Goal: Task Accomplishment & Management: Use online tool/utility

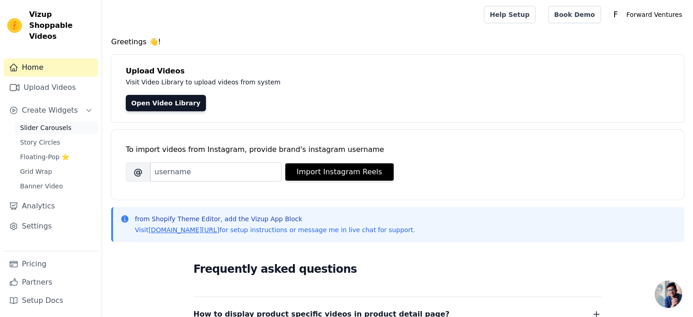
click at [53, 123] on span "Slider Carousels" at bounding box center [45, 127] width 51 height 9
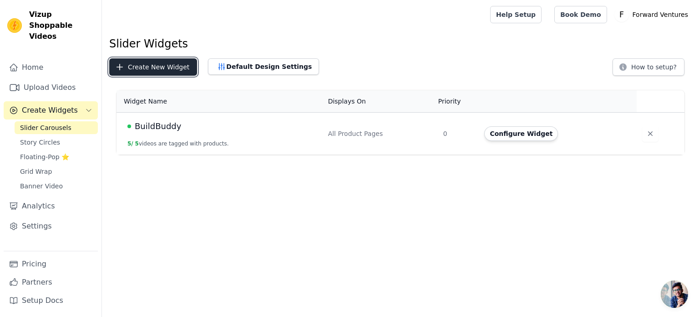
click at [153, 66] on button "Create New Widget" at bounding box center [153, 66] width 88 height 17
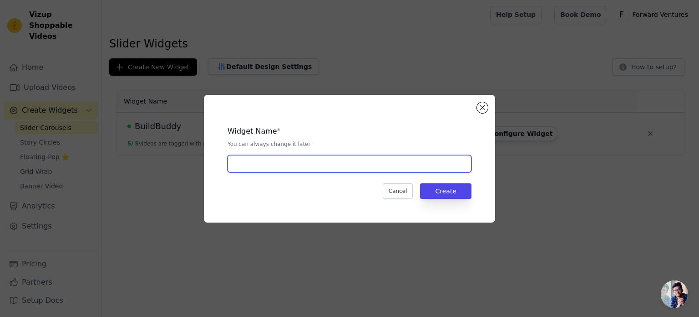
click at [297, 164] on input "text" at bounding box center [350, 163] width 244 height 17
type input "Busy Board"
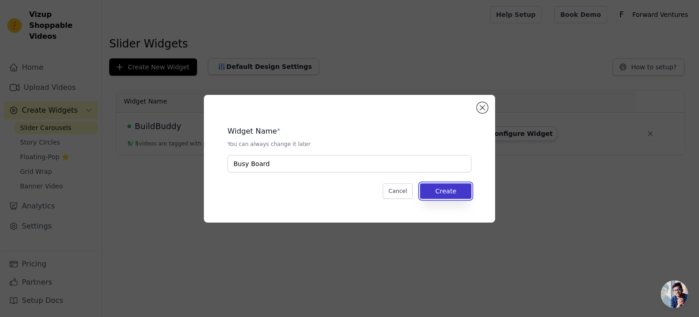
click at [469, 190] on button "Create" at bounding box center [445, 190] width 51 height 15
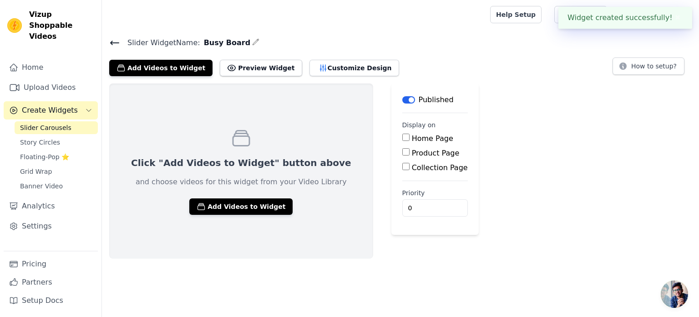
click at [403, 153] on input "Product Page" at bounding box center [406, 151] width 7 height 7
checkbox input "true"
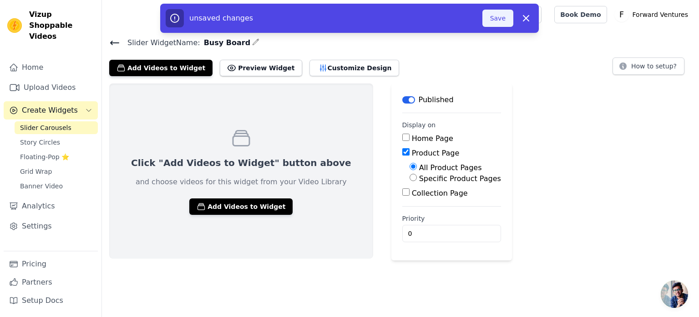
click at [503, 18] on button "Save" at bounding box center [498, 18] width 31 height 17
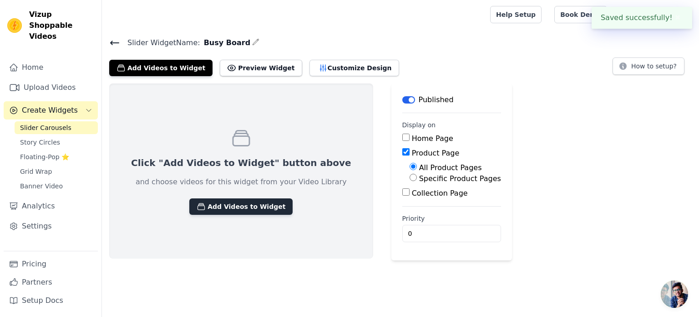
click at [230, 204] on button "Add Videos to Widget" at bounding box center [240, 206] width 103 height 16
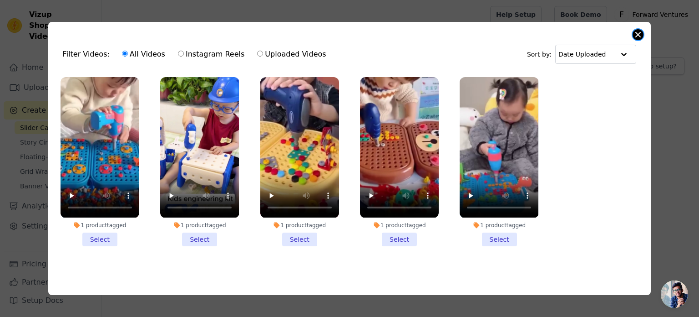
click at [642, 31] on button "Close modal" at bounding box center [638, 34] width 11 height 11
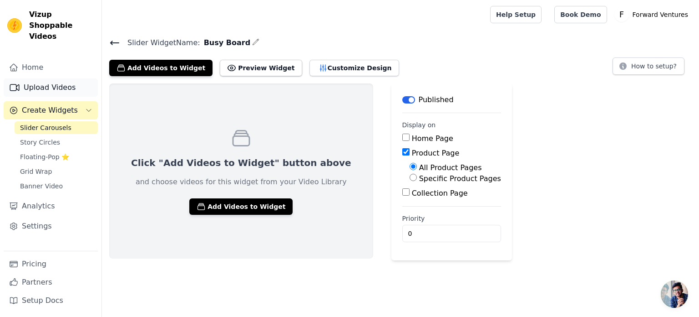
click at [51, 78] on link "Upload Videos" at bounding box center [51, 87] width 94 height 18
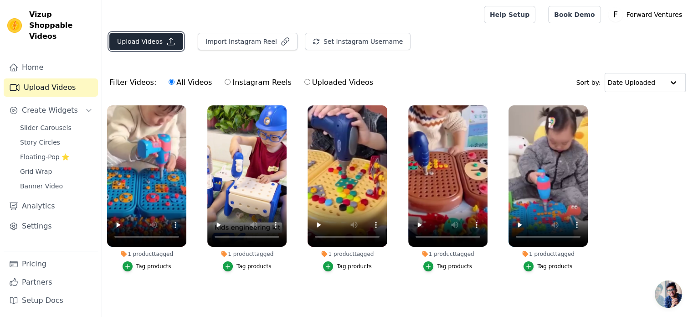
click at [168, 41] on icon "button" at bounding box center [170, 41] width 9 height 9
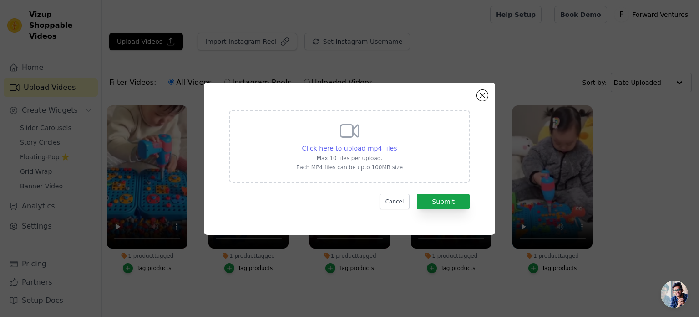
click at [381, 146] on span "Click here to upload mp4 files" at bounding box center [349, 147] width 95 height 7
click at [397, 143] on input "Click here to upload mp4 files Max 10 files per upload. Each MP4 files can be u…" at bounding box center [397, 143] width 0 height 0
type input "C:\fakepath\reelUp_b5si04kuqkl1747311423343_low.mp4"
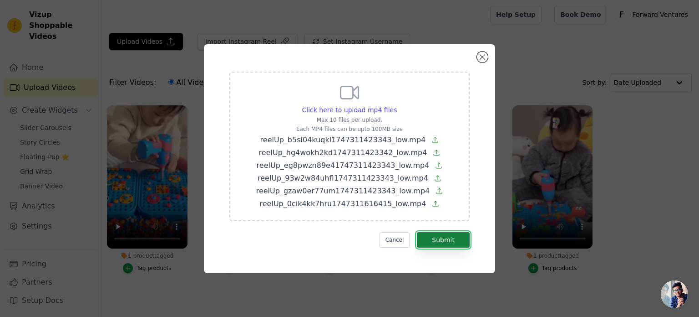
click at [447, 237] on button "Submit" at bounding box center [443, 239] width 53 height 15
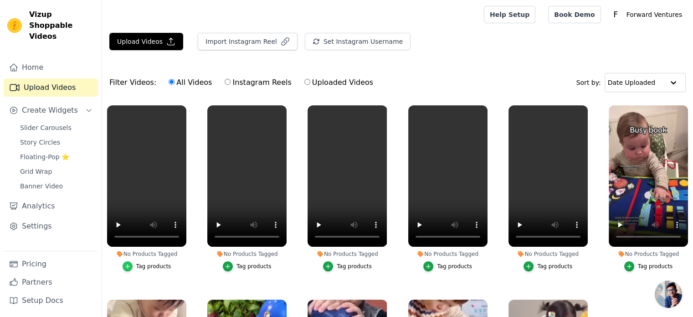
click at [131, 263] on icon "button" at bounding box center [127, 266] width 6 height 6
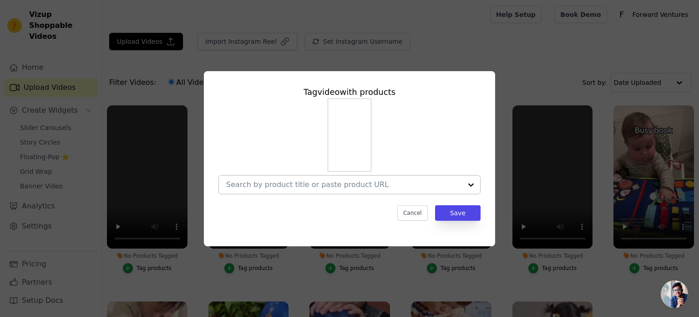
click at [357, 185] on input "No Products Tagged Tag video with products Cancel Save Tag products" at bounding box center [344, 184] width 236 height 9
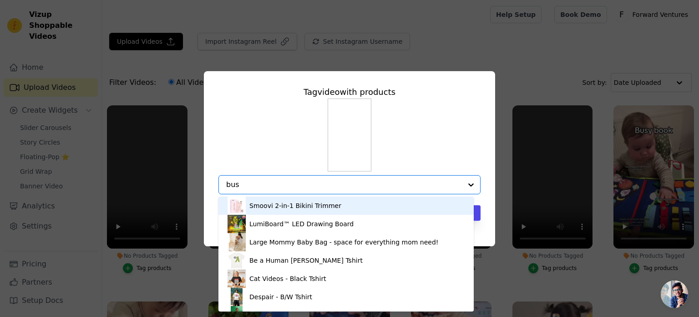
type input "busy"
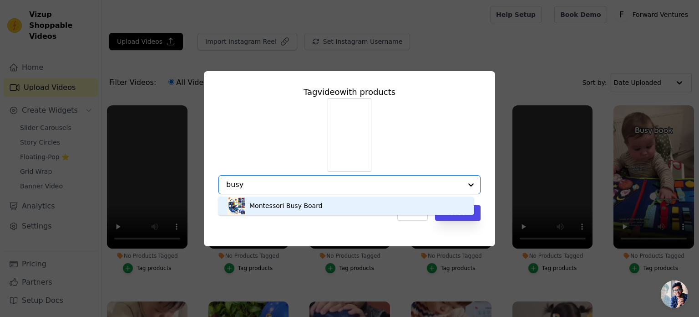
click at [314, 204] on div "Montessori Busy Board" at bounding box center [286, 205] width 73 height 9
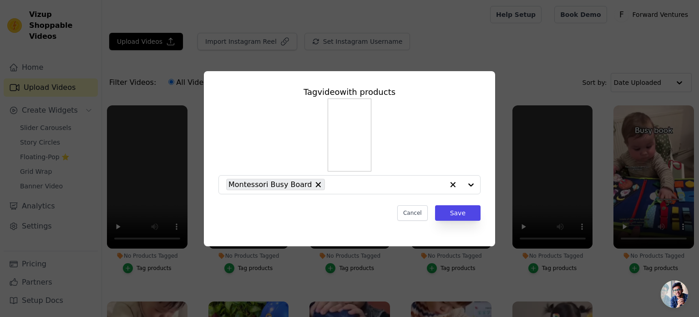
drag, startPoint x: 328, startPoint y: 185, endPoint x: 272, endPoint y: 194, distance: 56.3
click at [235, 191] on div "Montessori Busy Board" at bounding box center [335, 184] width 218 height 18
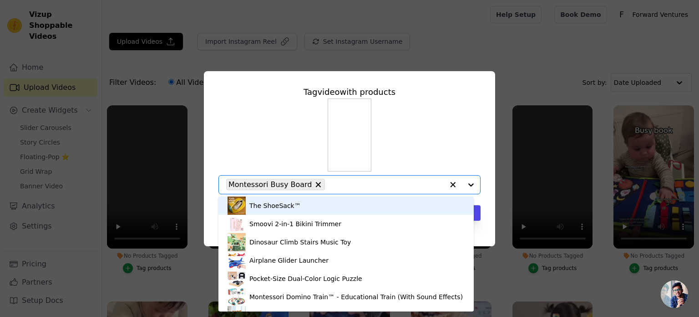
click at [421, 153] on div "The ShoeSack™ Smoovi 2-in-1 Bikini Trimmer Dinosaur Climb Stairs Music Toy Airp…" at bounding box center [350, 146] width 262 height 96
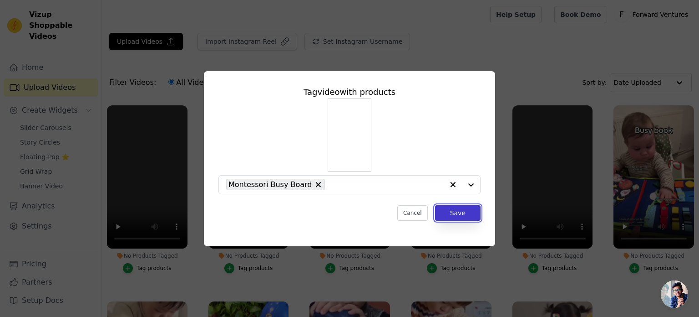
click at [470, 216] on button "Save" at bounding box center [458, 212] width 46 height 15
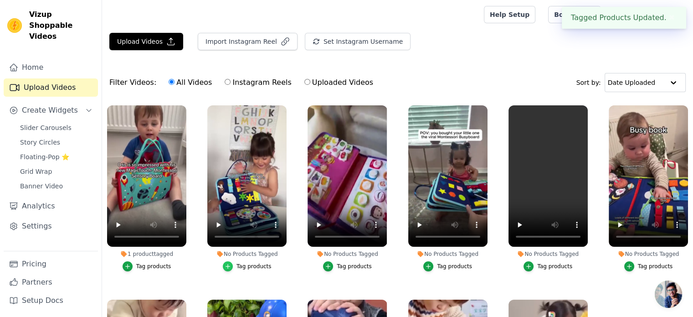
click at [229, 265] on icon "button" at bounding box center [228, 266] width 6 height 6
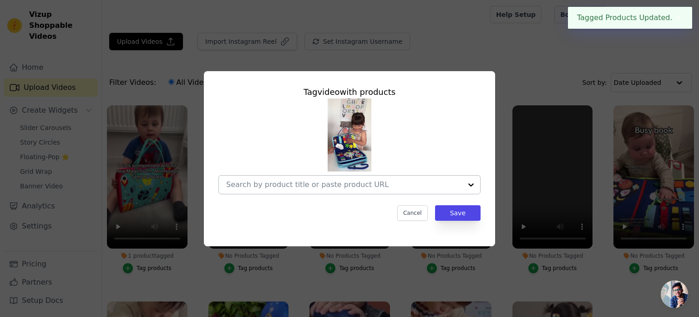
click at [273, 183] on input "No Products Tagged Tag video with products Cancel Save Tag products" at bounding box center [344, 184] width 236 height 9
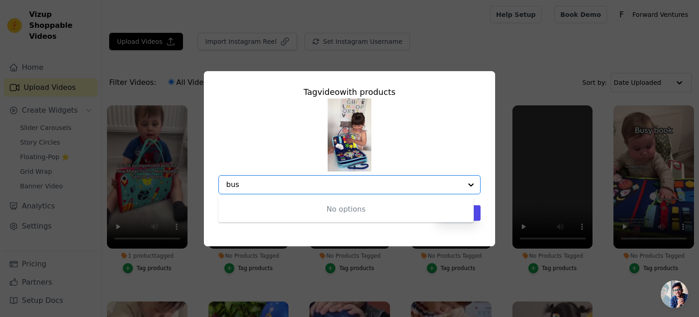
type input "busy"
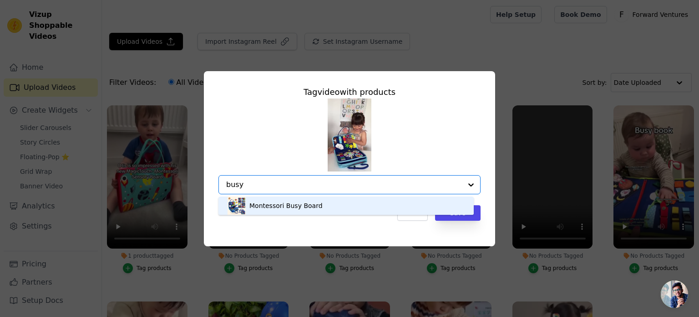
click at [288, 204] on div "Montessori Busy Board" at bounding box center [286, 205] width 73 height 9
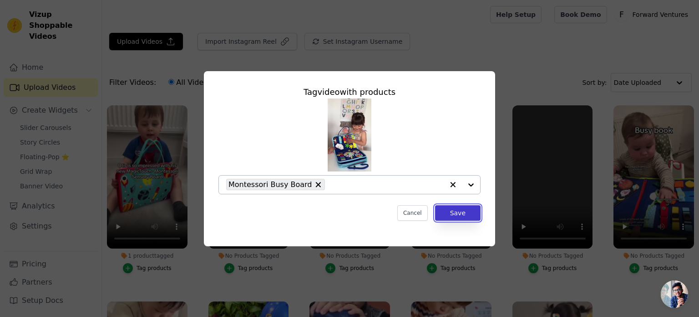
click at [462, 214] on button "Save" at bounding box center [458, 212] width 46 height 15
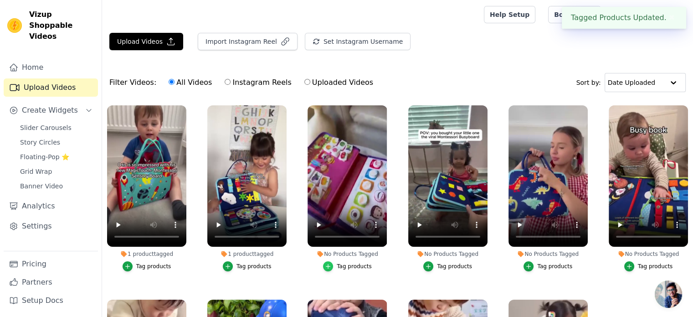
click at [327, 263] on icon "button" at bounding box center [328, 266] width 6 height 6
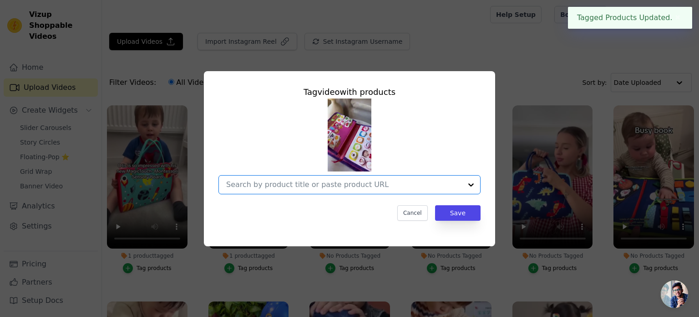
click at [313, 187] on input "No Products Tagged Tag video with products Option undefined, selected. Select i…" at bounding box center [344, 184] width 236 height 9
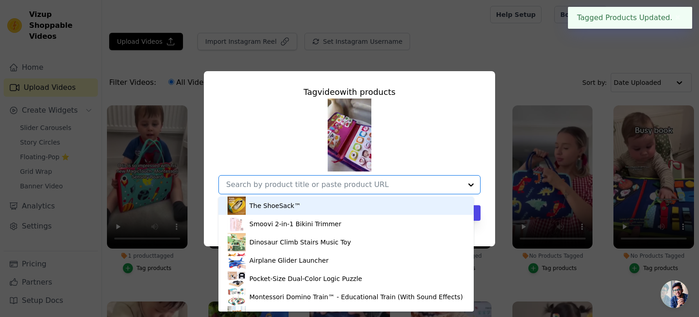
paste input "busy"
type input "busy"
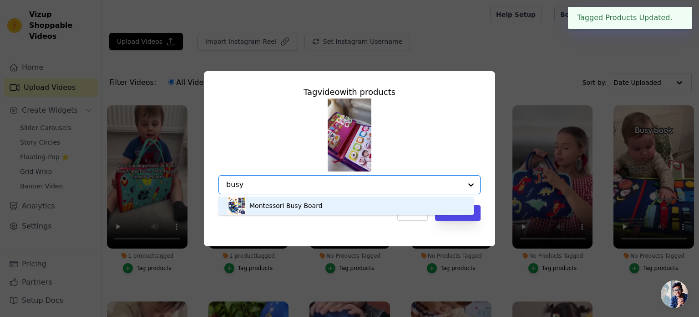
click at [351, 203] on div "Montessori Busy Board" at bounding box center [346, 205] width 237 height 18
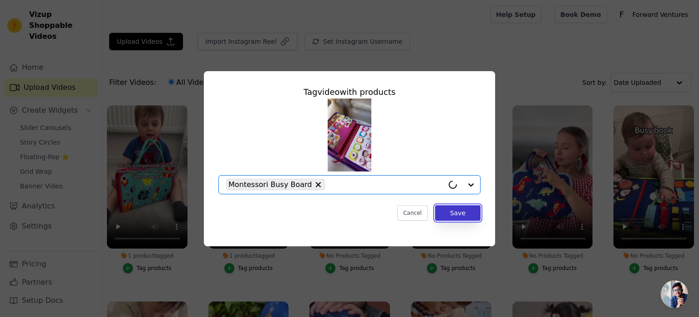
click at [460, 212] on button "Save" at bounding box center [458, 212] width 46 height 15
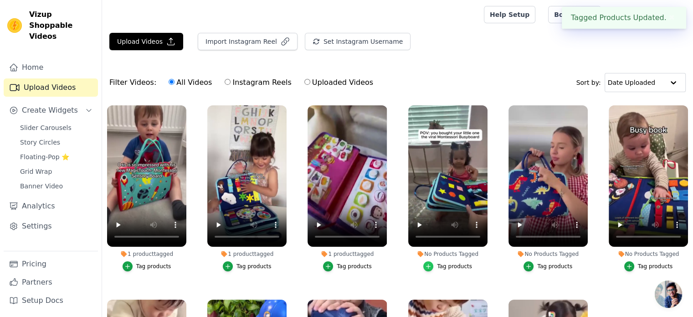
click at [431, 265] on div "button" at bounding box center [428, 266] width 10 height 10
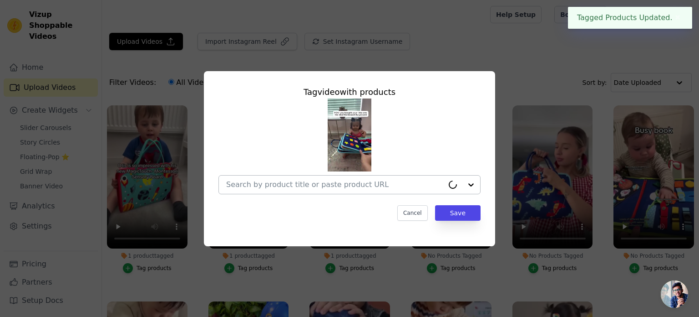
click at [322, 178] on div at bounding box center [335, 184] width 218 height 18
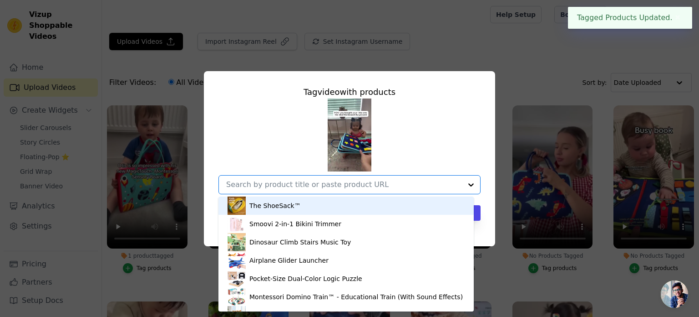
paste input "busy"
type input "busy"
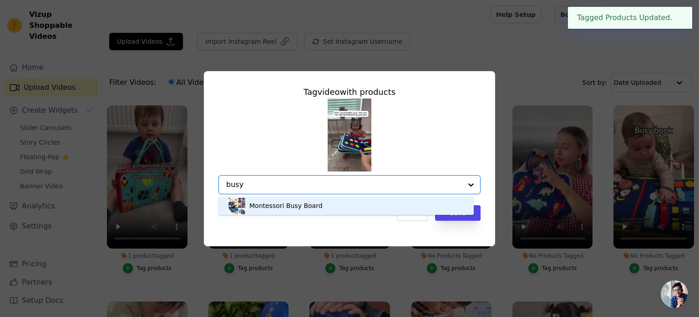
click at [390, 197] on div "Montessori Busy Board" at bounding box center [346, 205] width 237 height 18
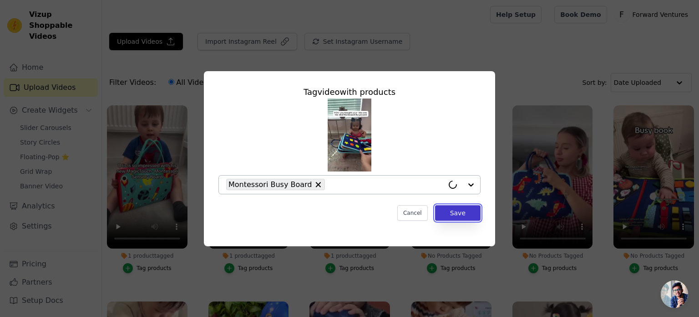
click at [464, 211] on button "Save" at bounding box center [458, 212] width 46 height 15
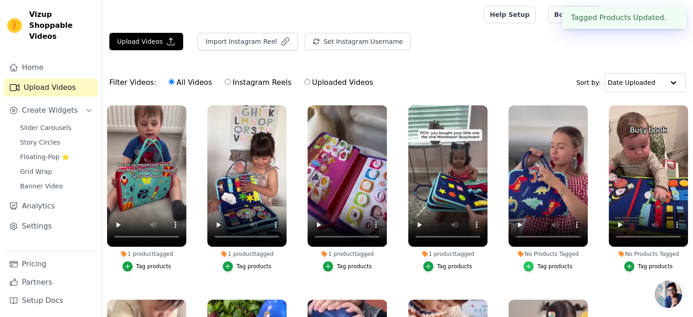
click at [525, 263] on icon "button" at bounding box center [528, 266] width 6 height 6
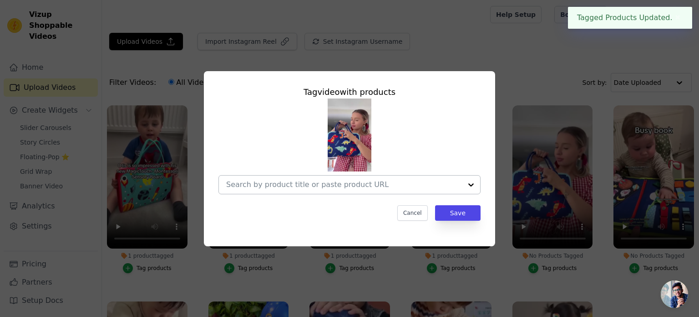
click at [319, 180] on input "No Products Tagged Tag video with products Cancel Save Tag products" at bounding box center [344, 184] width 236 height 9
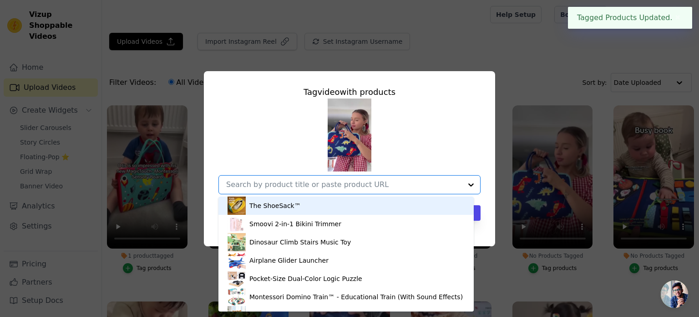
paste input "busy"
type input "busy"
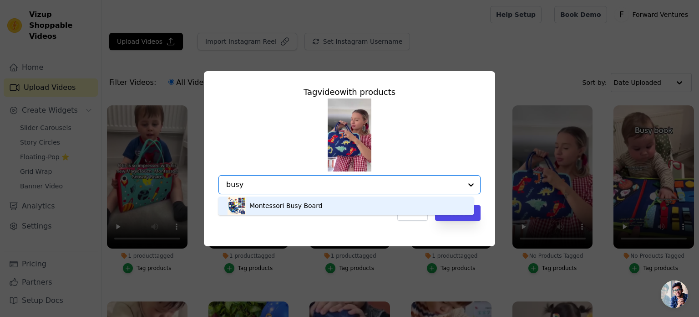
click at [384, 201] on div "Montessori Busy Board" at bounding box center [346, 205] width 237 height 18
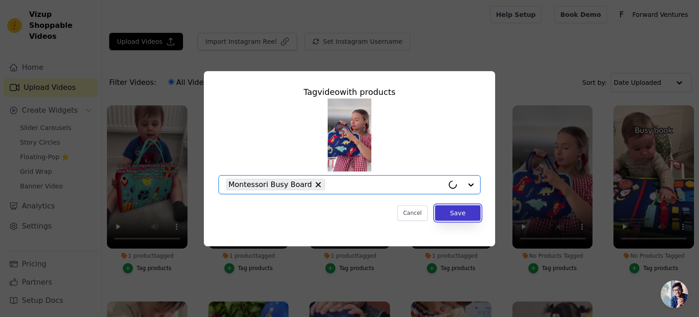
click at [453, 216] on button "Save" at bounding box center [458, 212] width 46 height 15
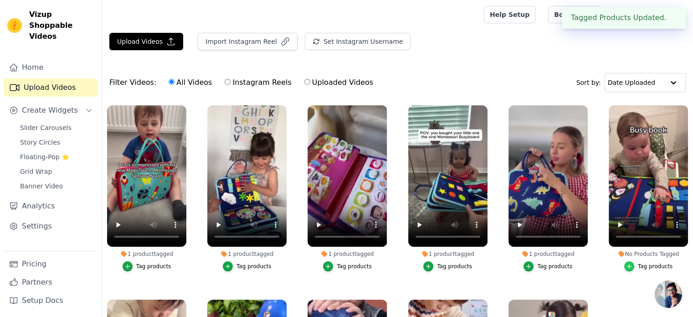
click at [626, 265] on icon "button" at bounding box center [629, 266] width 6 height 6
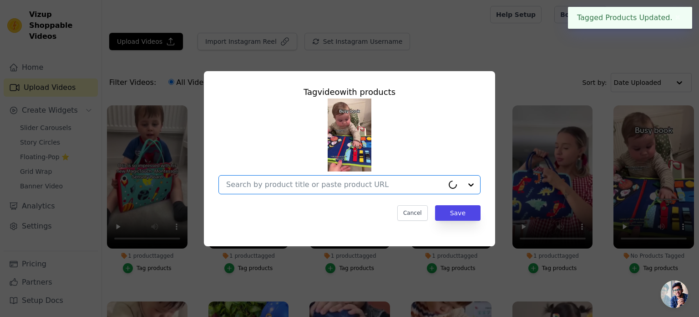
click at [356, 183] on input "No Products Tagged Tag video with products Option undefined, selected. Select i…" at bounding box center [335, 184] width 218 height 9
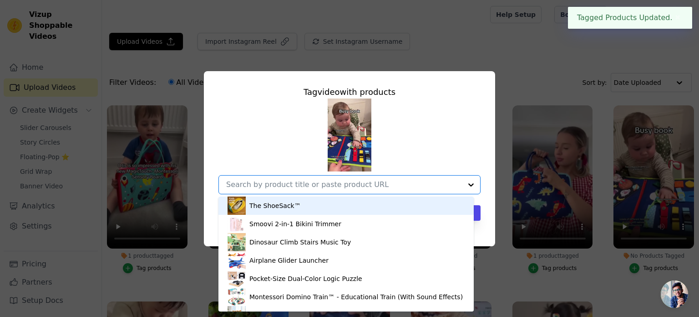
paste input "busy"
type input "busy"
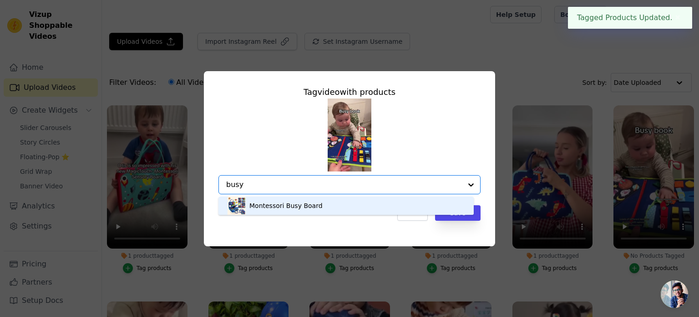
click at [368, 204] on div "Montessori Busy Board" at bounding box center [346, 205] width 237 height 18
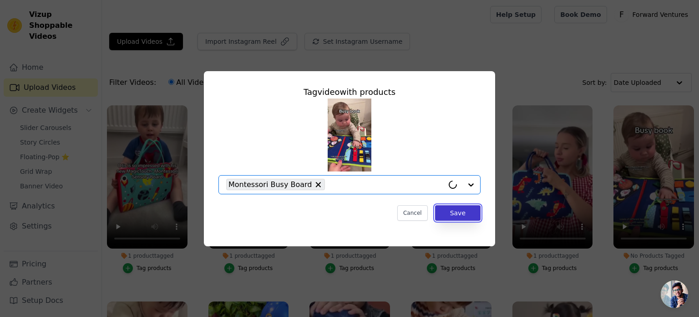
click at [454, 211] on button "Save" at bounding box center [458, 212] width 46 height 15
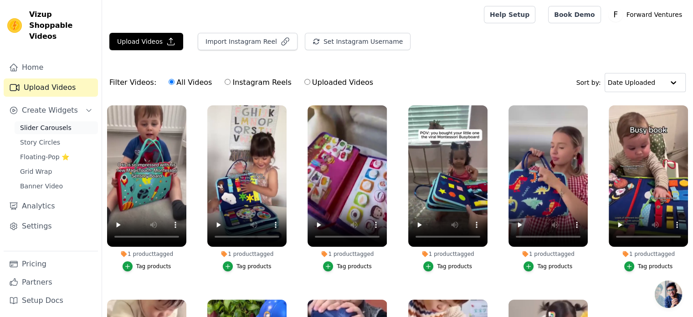
click at [41, 123] on span "Slider Carousels" at bounding box center [45, 127] width 51 height 9
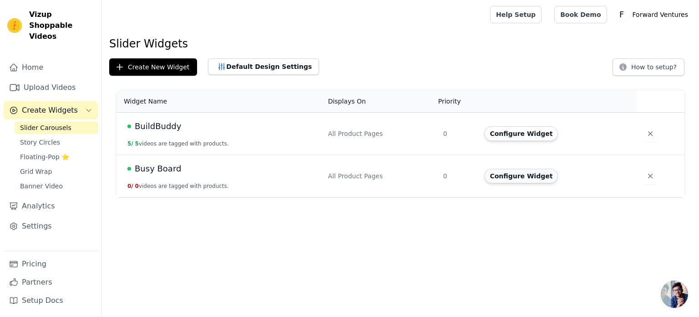
click at [517, 174] on button "Configure Widget" at bounding box center [522, 175] width 74 height 15
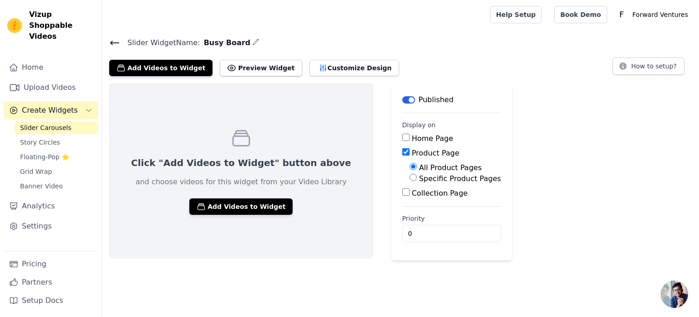
click at [419, 177] on label "Specific Product Pages" at bounding box center [460, 178] width 82 height 9
click at [410, 177] on input "Specific Product Pages" at bounding box center [413, 177] width 7 height 7
radio input "true"
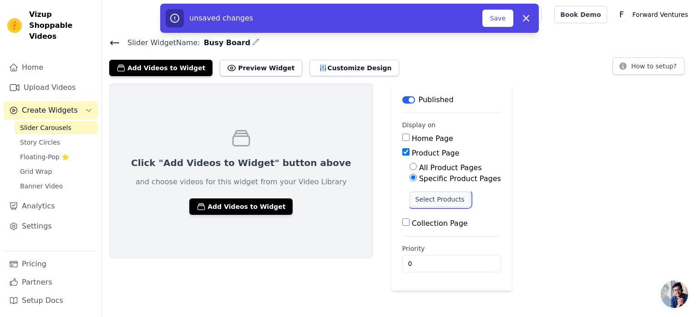
click at [410, 198] on button "Select Products" at bounding box center [440, 198] width 61 height 15
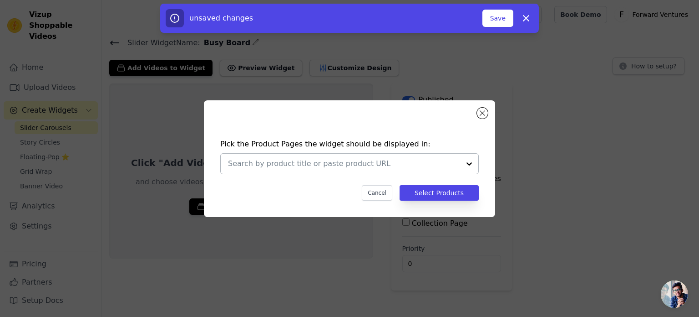
click at [361, 169] on div at bounding box center [344, 163] width 232 height 20
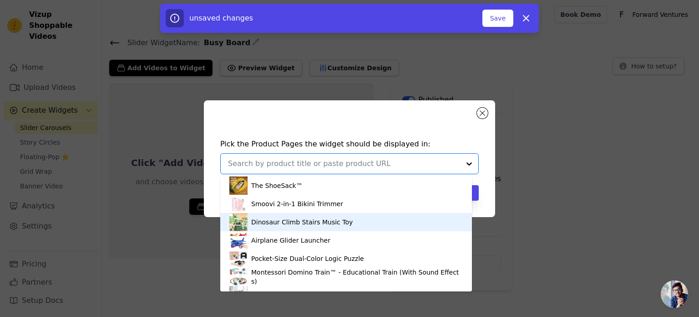
paste input "busy"
type input "busy"
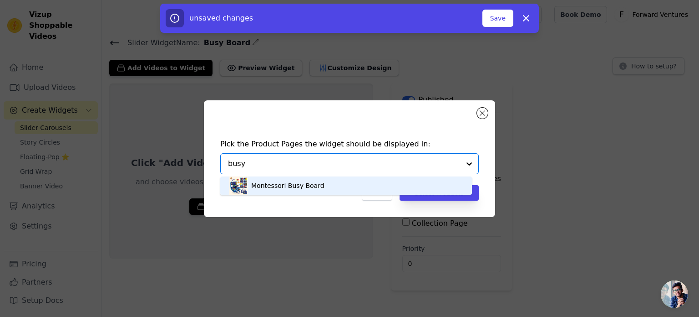
click at [293, 184] on div "Montessori Busy Board" at bounding box center [287, 185] width 73 height 9
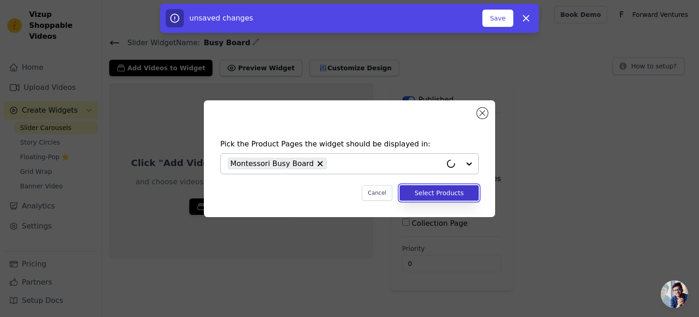
click at [439, 189] on button "Select Products" at bounding box center [439, 192] width 79 height 15
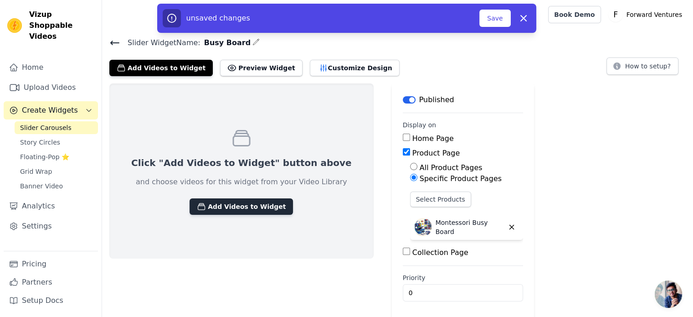
click at [241, 211] on button "Add Videos to Widget" at bounding box center [240, 206] width 103 height 16
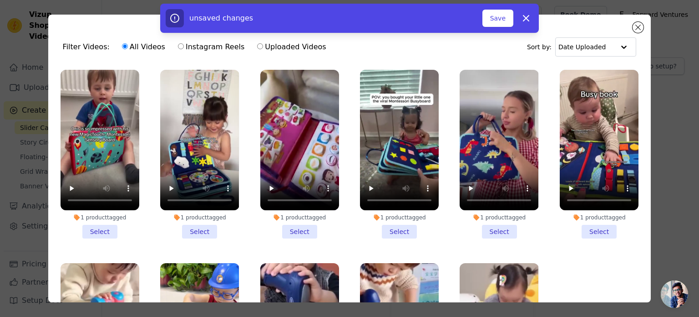
click at [103, 225] on li "1 product tagged Select" at bounding box center [100, 154] width 79 height 168
click at [0, 0] on input "1 product tagged Select" at bounding box center [0, 0] width 0 height 0
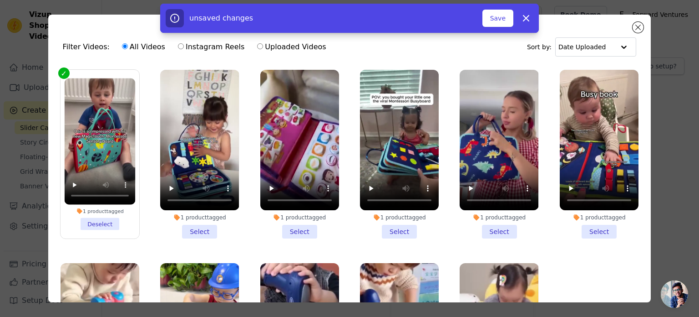
click at [193, 224] on li "1 product tagged Select" at bounding box center [199, 154] width 79 height 168
click at [0, 0] on input "1 product tagged Select" at bounding box center [0, 0] width 0 height 0
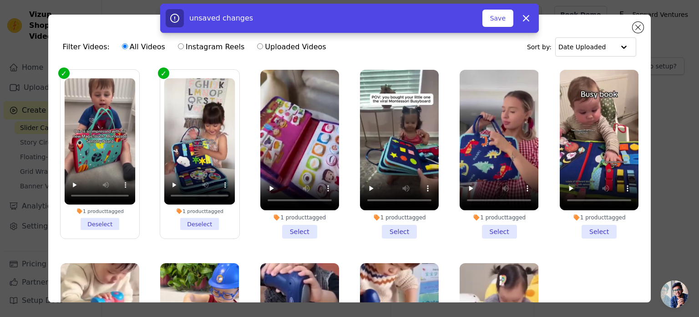
click at [287, 227] on li "1 product tagged Select" at bounding box center [299, 154] width 79 height 168
click at [0, 0] on input "1 product tagged Select" at bounding box center [0, 0] width 0 height 0
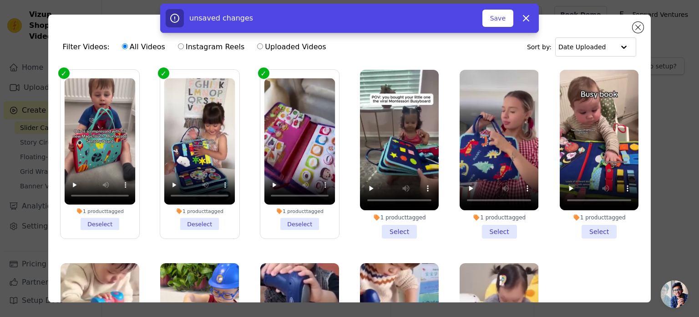
click at [389, 224] on li "1 product tagged Select" at bounding box center [399, 154] width 79 height 168
click at [0, 0] on input "1 product tagged Select" at bounding box center [0, 0] width 0 height 0
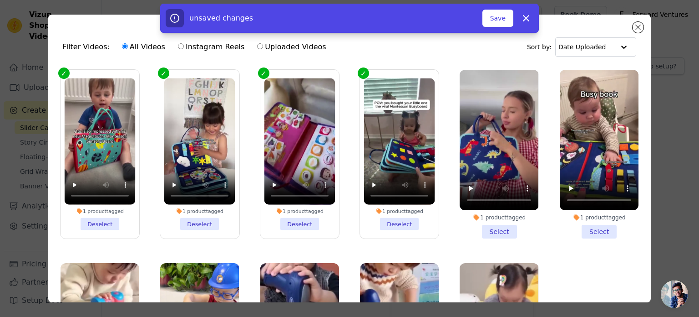
click at [496, 228] on li "1 product tagged Select" at bounding box center [499, 154] width 79 height 168
click at [0, 0] on input "1 product tagged Select" at bounding box center [0, 0] width 0 height 0
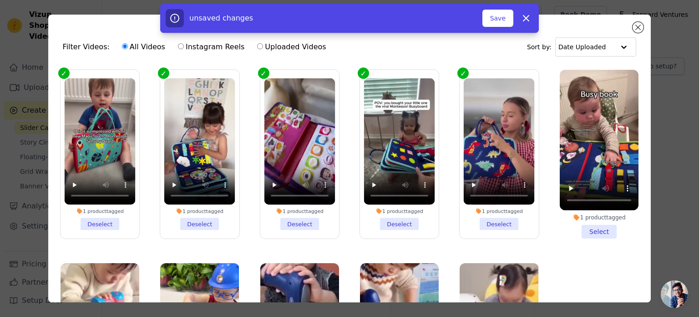
click at [588, 230] on li "1 product tagged Select" at bounding box center [599, 154] width 79 height 168
click at [0, 0] on input "1 product tagged Select" at bounding box center [0, 0] width 0 height 0
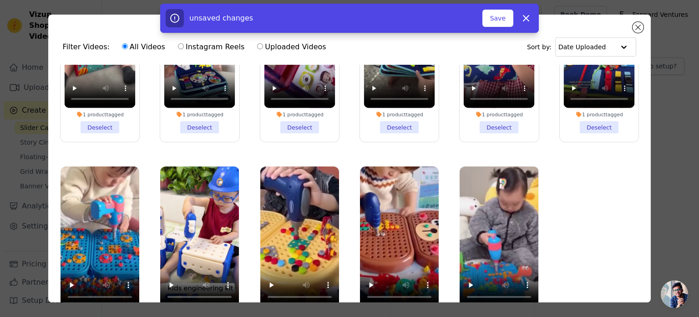
scroll to position [79, 0]
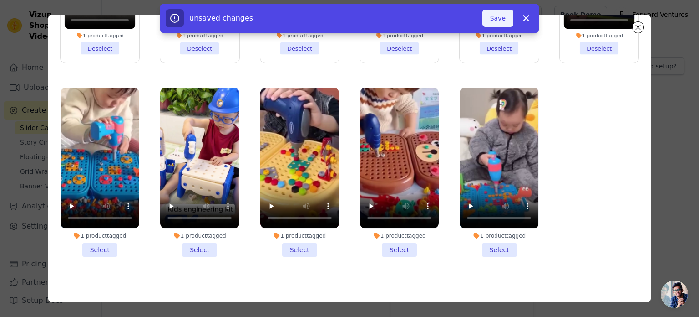
click at [499, 20] on button "Save" at bounding box center [498, 18] width 31 height 17
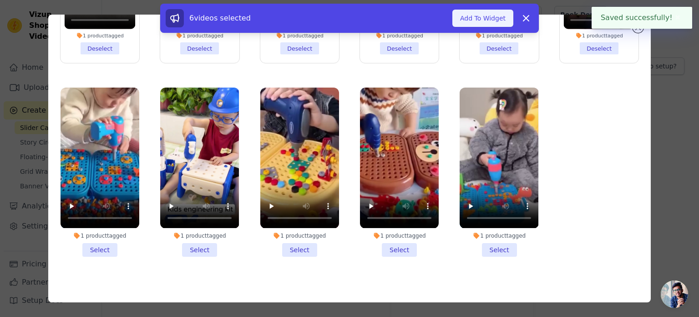
click at [505, 19] on button "Add To Widget" at bounding box center [483, 18] width 61 height 17
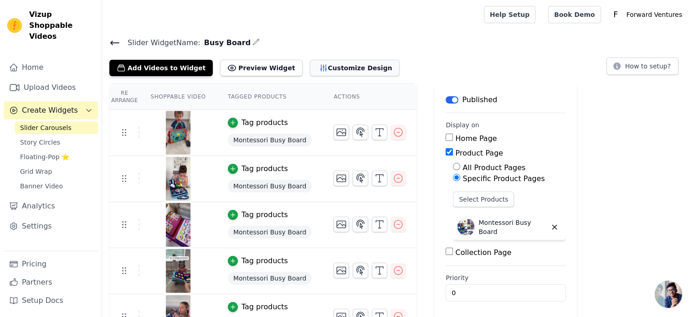
click at [313, 62] on button "Customize Design" at bounding box center [355, 68] width 90 height 16
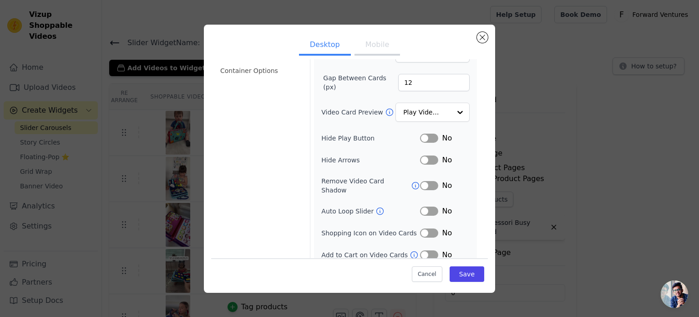
scroll to position [0, 0]
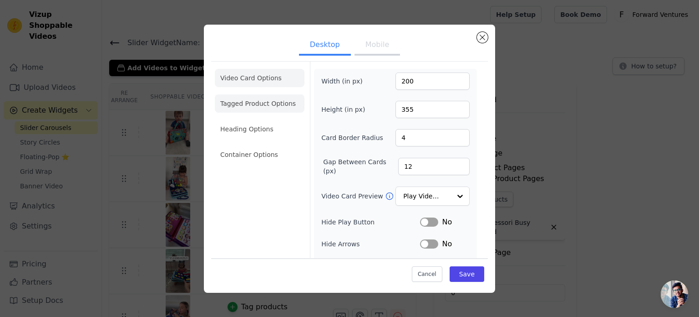
click at [272, 145] on li "Tagged Product Options" at bounding box center [260, 154] width 90 height 18
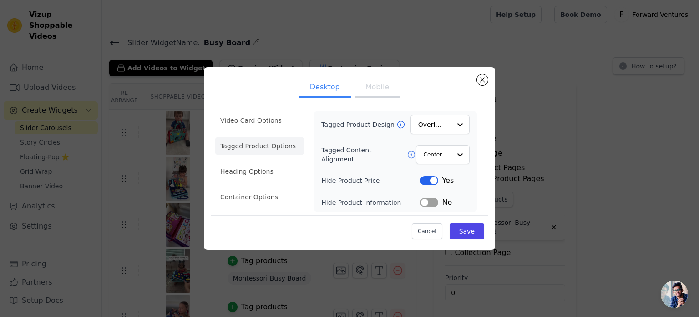
click at [432, 181] on button "Label" at bounding box center [429, 180] width 18 height 9
drag, startPoint x: 468, startPoint y: 229, endPoint x: 457, endPoint y: 213, distance: 19.7
click at [468, 229] on button "Save" at bounding box center [467, 230] width 35 height 15
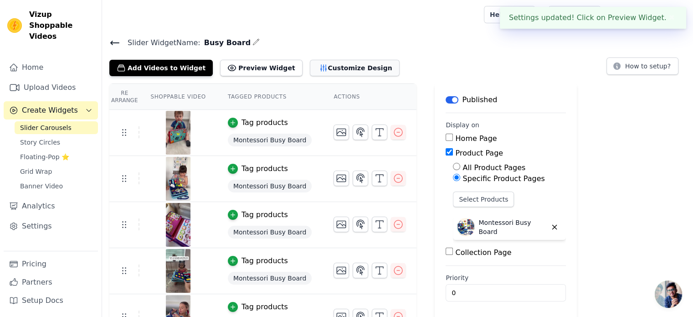
click at [338, 64] on button "Customize Design" at bounding box center [355, 68] width 90 height 16
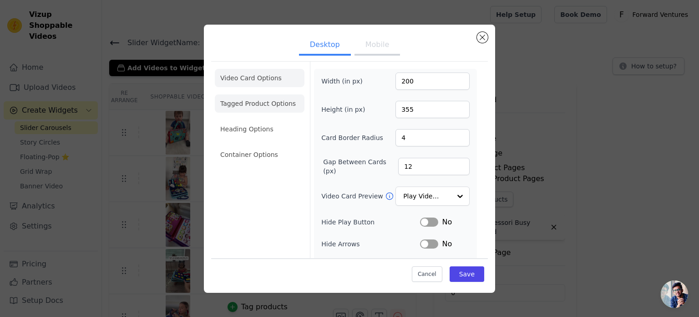
click at [259, 145] on li "Tagged Product Options" at bounding box center [260, 154] width 90 height 18
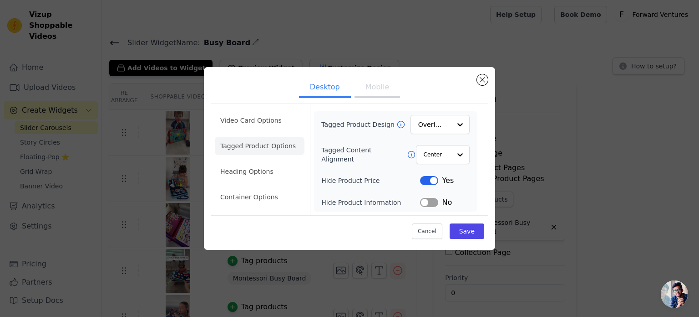
click at [374, 92] on button "Mobile" at bounding box center [378, 88] width 46 height 20
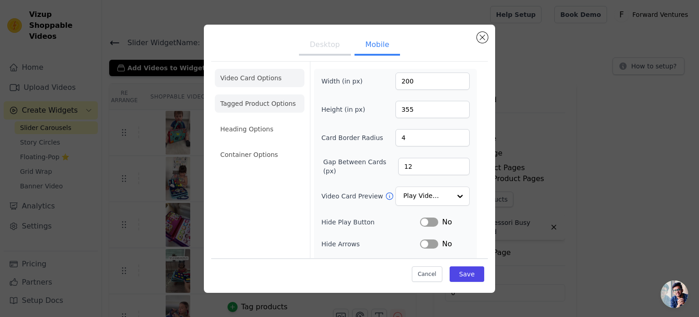
click at [230, 145] on li "Tagged Product Options" at bounding box center [260, 154] width 90 height 18
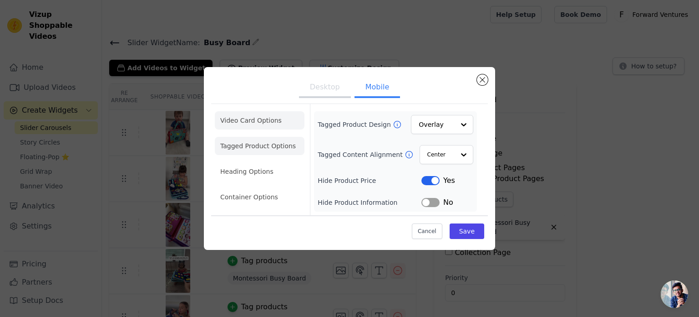
click at [231, 137] on li "Video Card Options" at bounding box center [260, 146] width 90 height 18
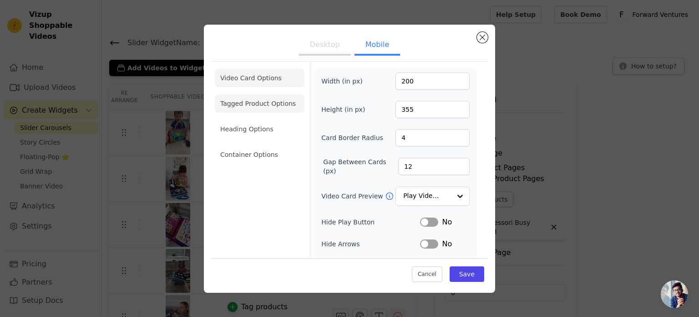
click at [267, 145] on li "Tagged Product Options" at bounding box center [260, 154] width 90 height 18
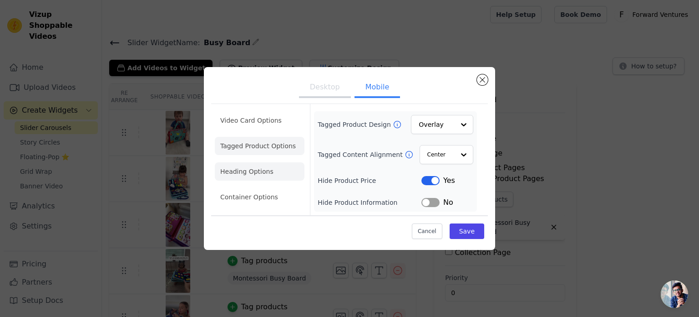
click at [260, 167] on li "Heading Options" at bounding box center [260, 171] width 90 height 18
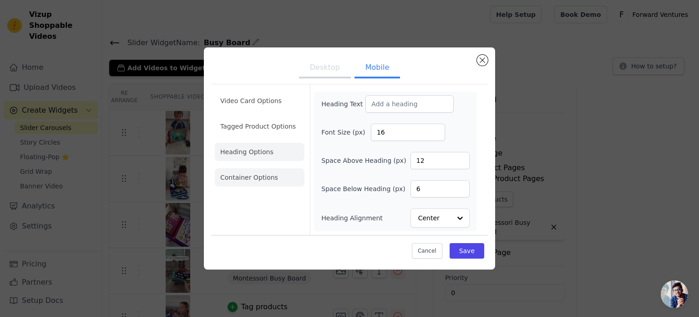
click at [260, 179] on li "Container Options" at bounding box center [260, 177] width 90 height 18
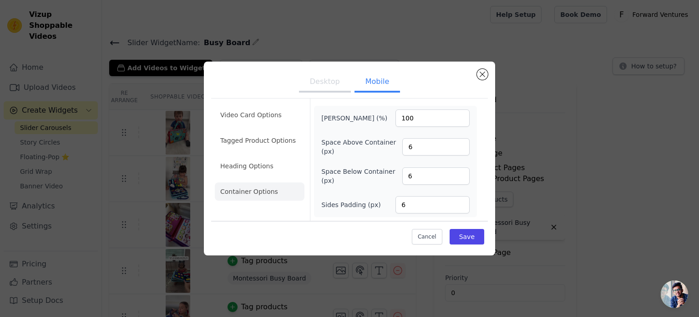
click at [339, 83] on button "Desktop" at bounding box center [325, 82] width 52 height 20
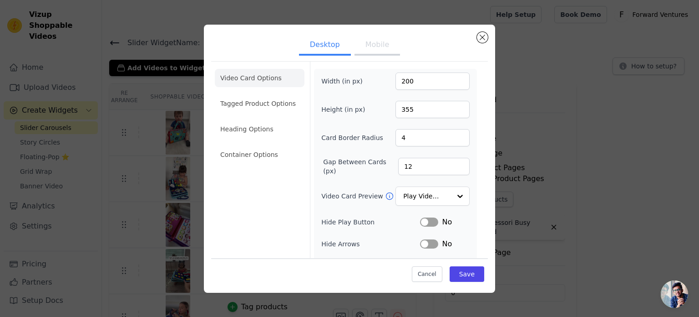
click at [383, 51] on button "Mobile" at bounding box center [378, 46] width 46 height 20
click at [246, 145] on li "Tagged Product Options" at bounding box center [260, 154] width 90 height 18
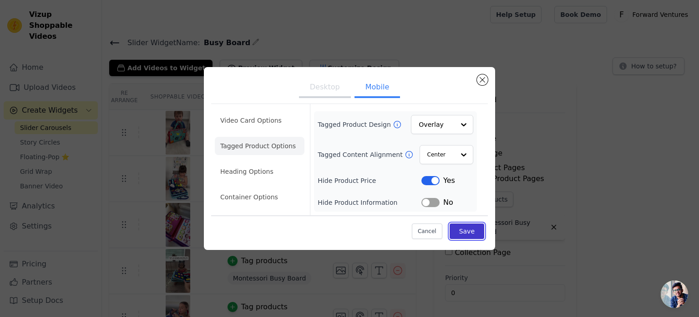
click at [474, 232] on button "Save" at bounding box center [467, 230] width 35 height 15
